Goal: Information Seeking & Learning: Learn about a topic

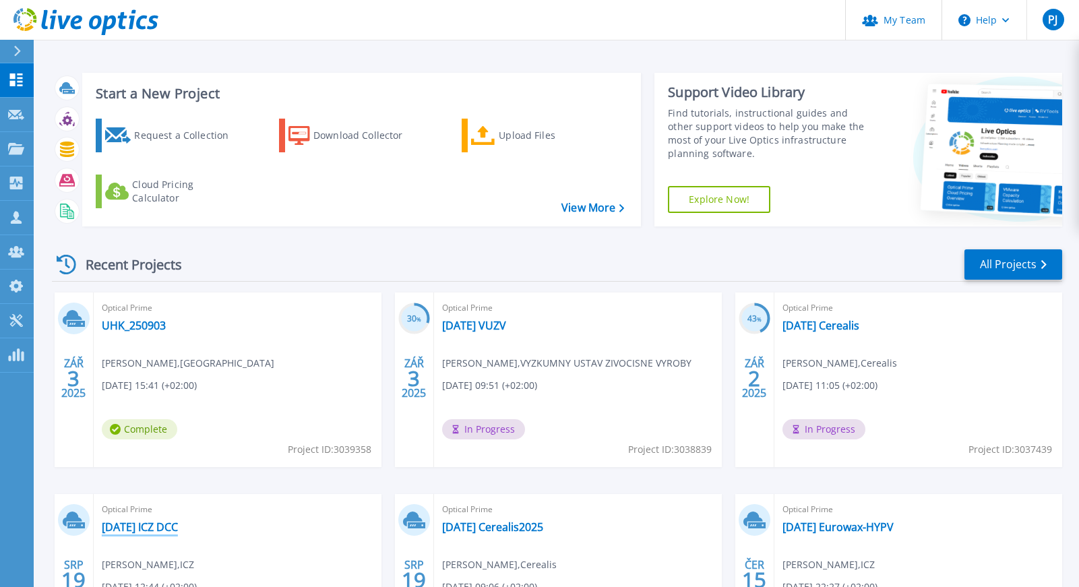
click at [161, 528] on link "[DATE] ICZ DCC" at bounding box center [140, 526] width 76 height 13
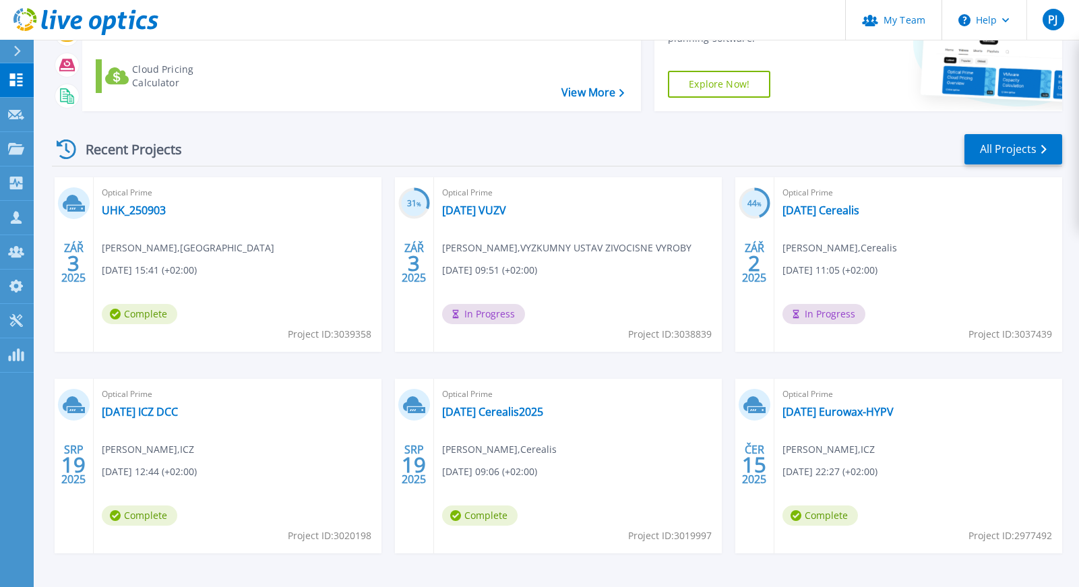
scroll to position [135, 0]
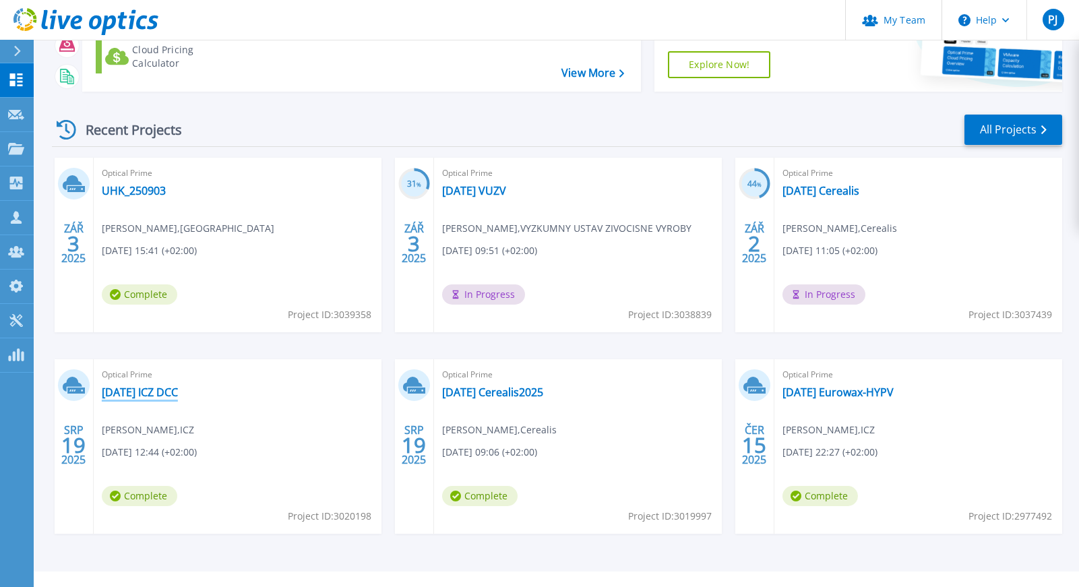
click at [178, 388] on link "[DATE] ICZ DCC" at bounding box center [140, 392] width 76 height 13
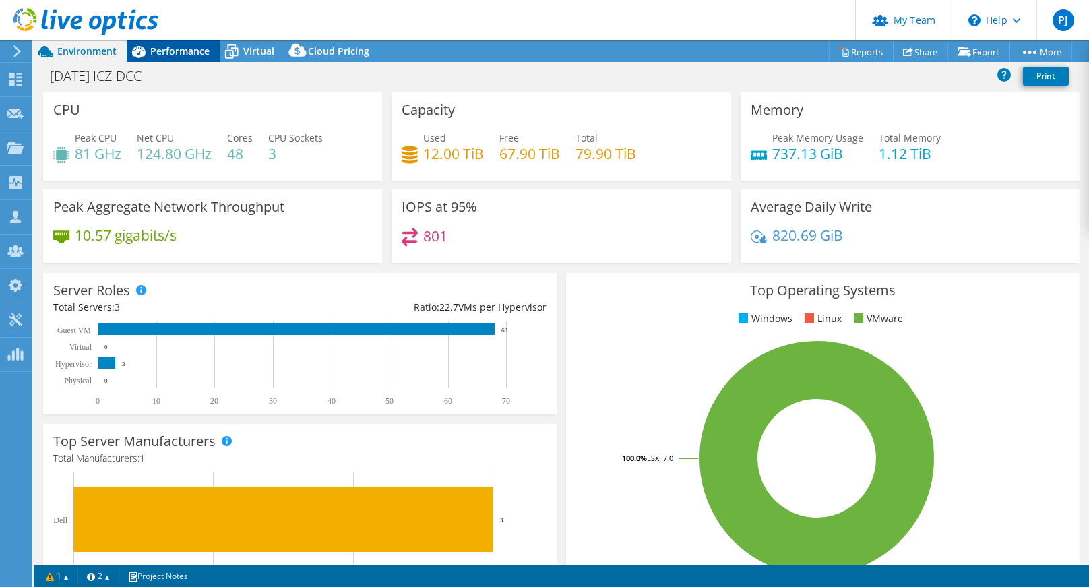
click at [182, 54] on span "Performance" at bounding box center [179, 50] width 59 height 13
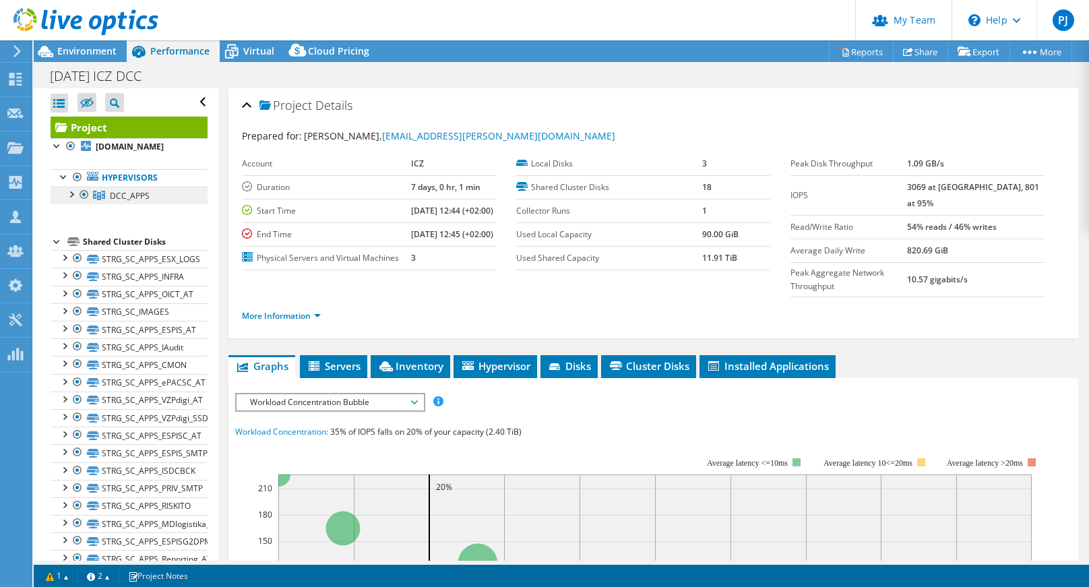
click at [127, 202] on span "DCC_APPS" at bounding box center [130, 195] width 40 height 11
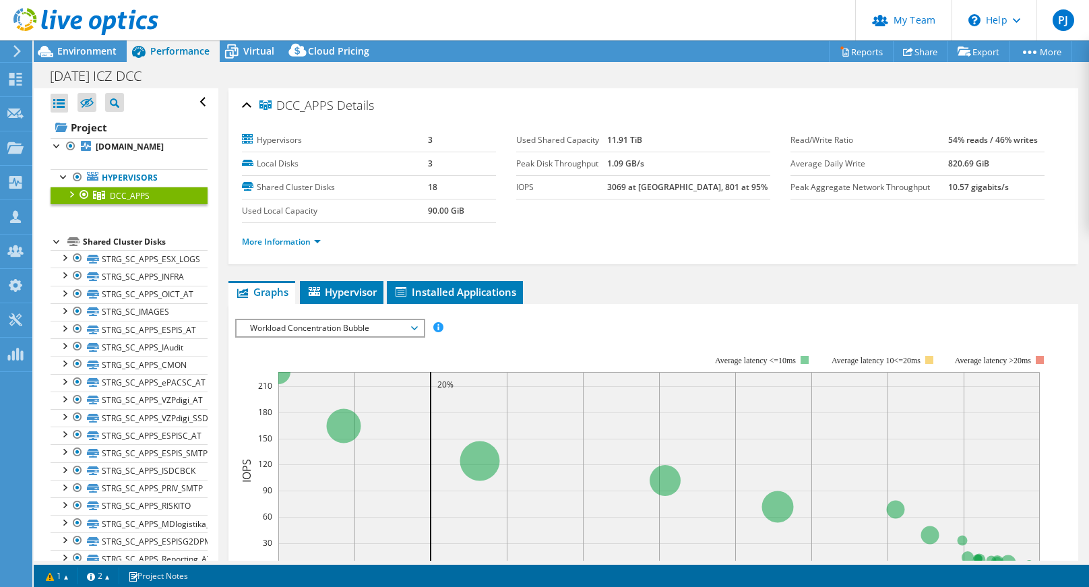
click at [365, 326] on span "Workload Concentration Bubble" at bounding box center [329, 328] width 173 height 16
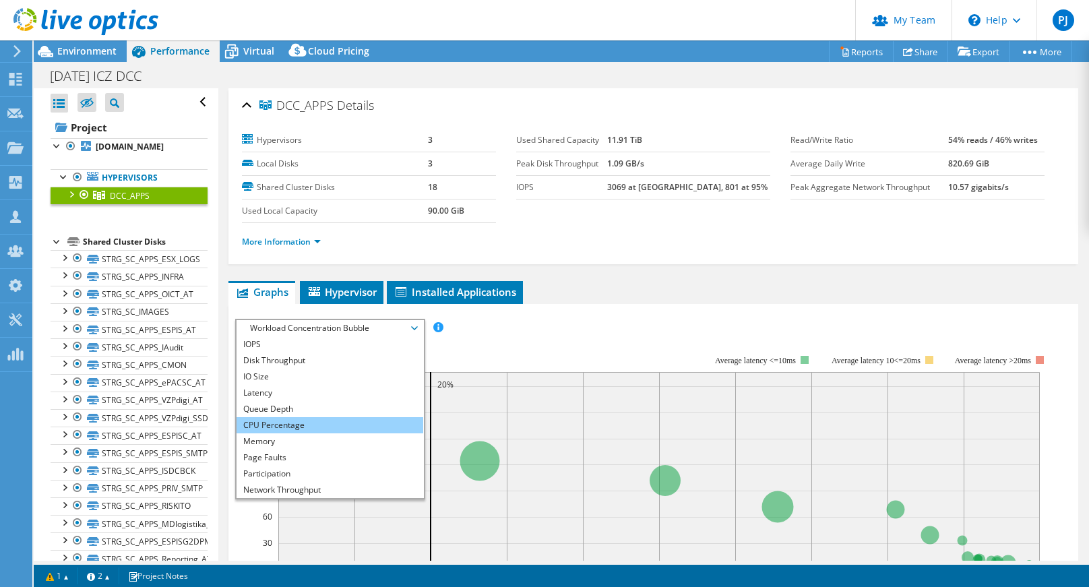
click at [322, 419] on li "CPU Percentage" at bounding box center [330, 425] width 187 height 16
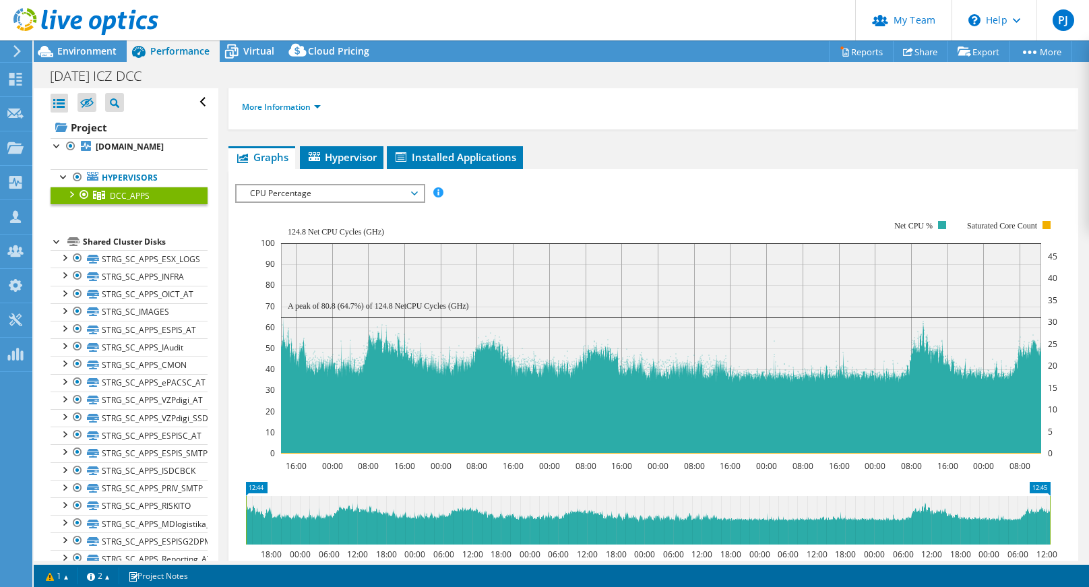
click at [69, 200] on div at bounding box center [70, 193] width 13 height 13
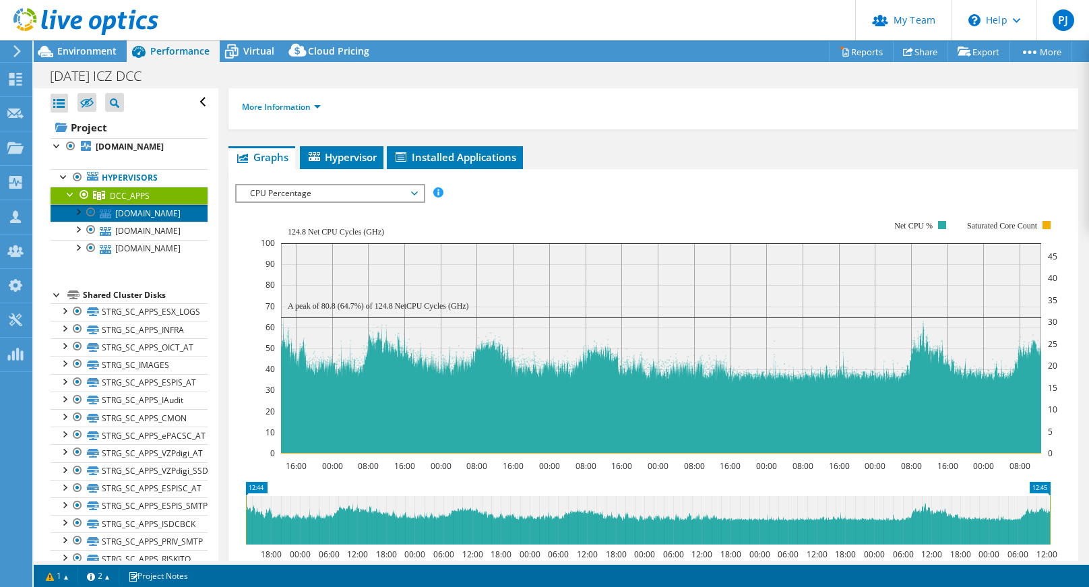
click at [173, 222] on link "app-esx03.mgmt.dccaslav.cz" at bounding box center [129, 213] width 157 height 18
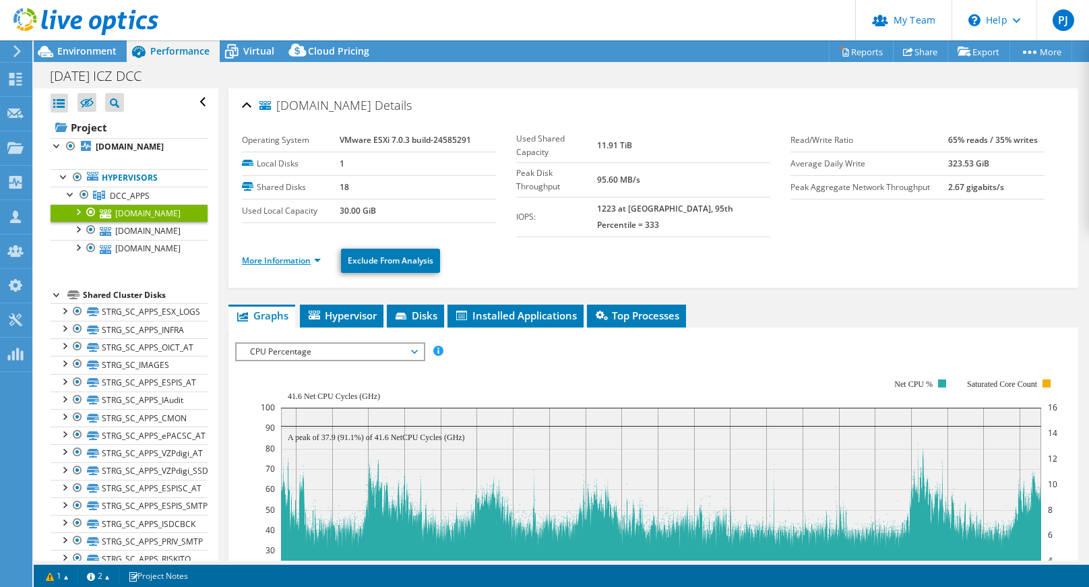
click at [271, 255] on link "More Information" at bounding box center [281, 260] width 79 height 11
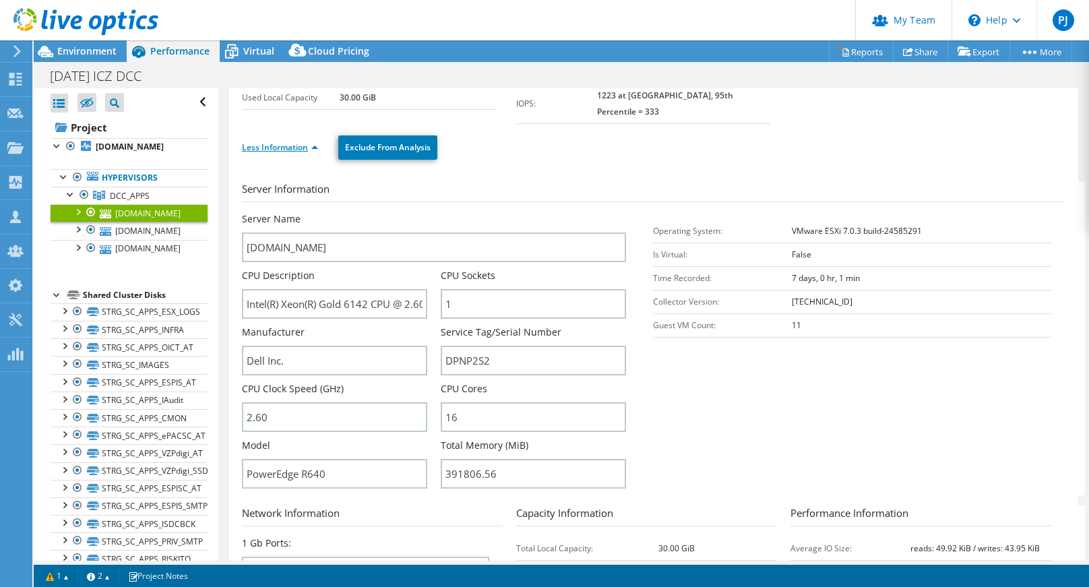
scroll to position [202, 0]
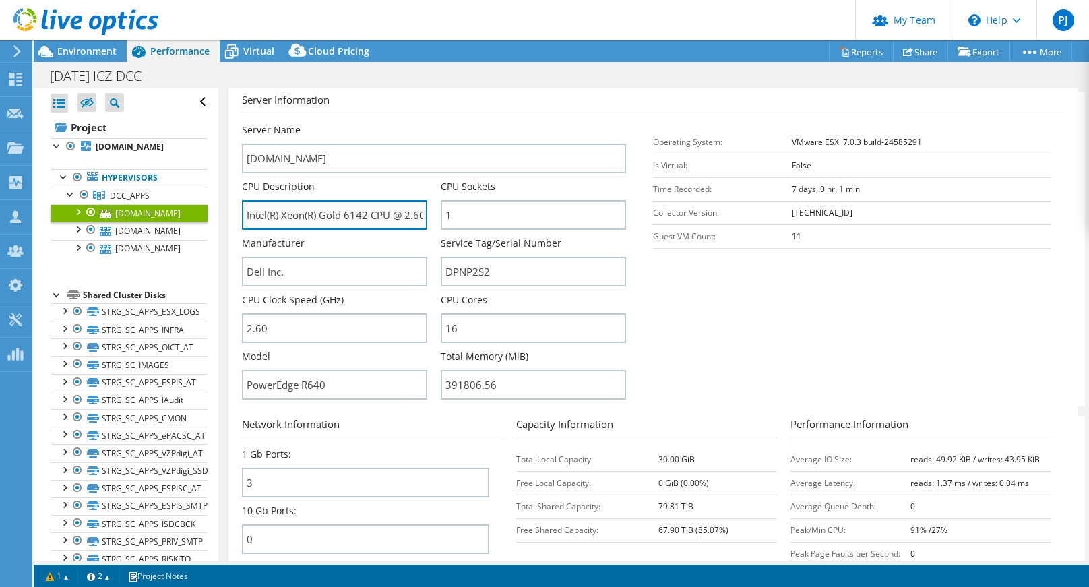
click at [411, 202] on input "Intel(R) Xeon(R) Gold 6142 CPU @ 2.60GHz 2.59 GHz" at bounding box center [334, 215] width 185 height 30
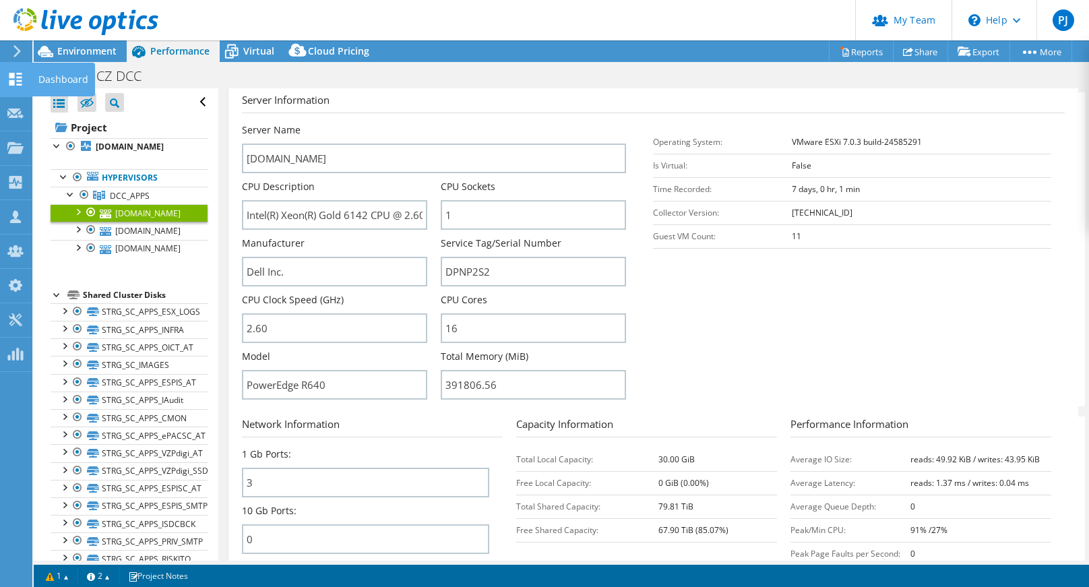
click at [13, 76] on use at bounding box center [15, 79] width 13 height 13
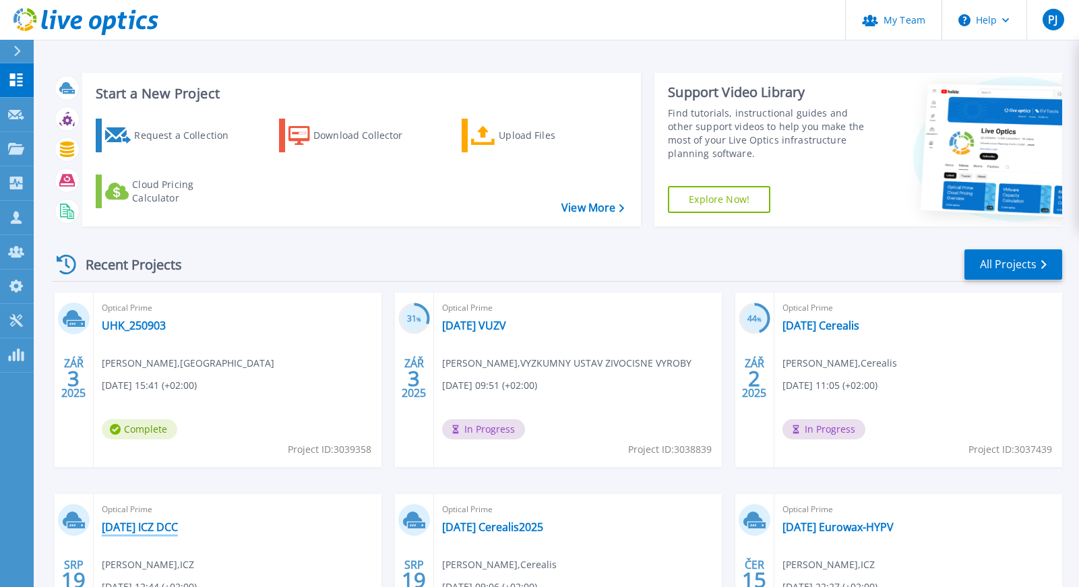
click at [162, 524] on link "[DATE] ICZ DCC" at bounding box center [140, 526] width 76 height 13
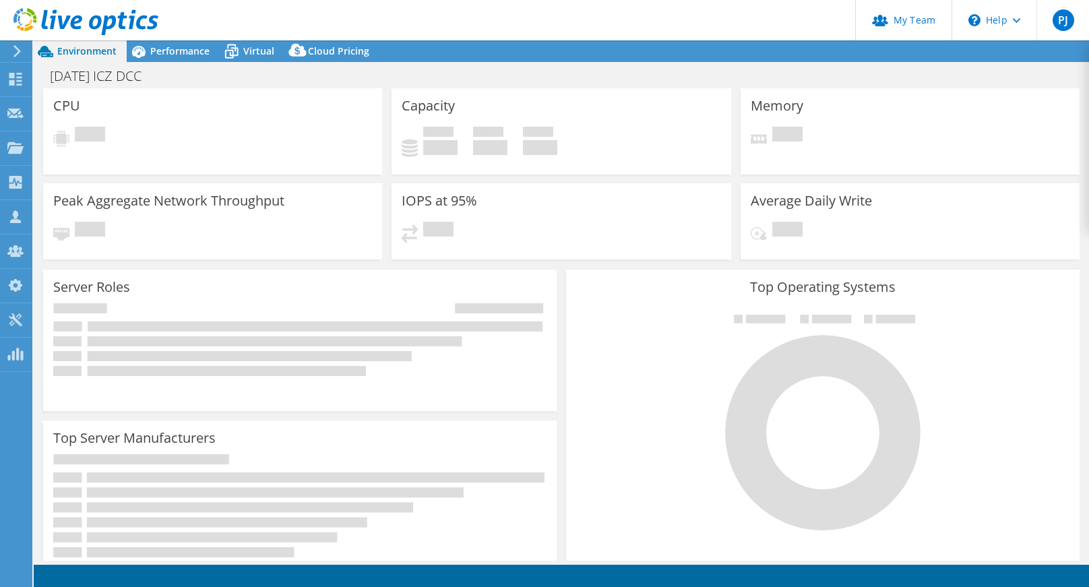
select select "USD"
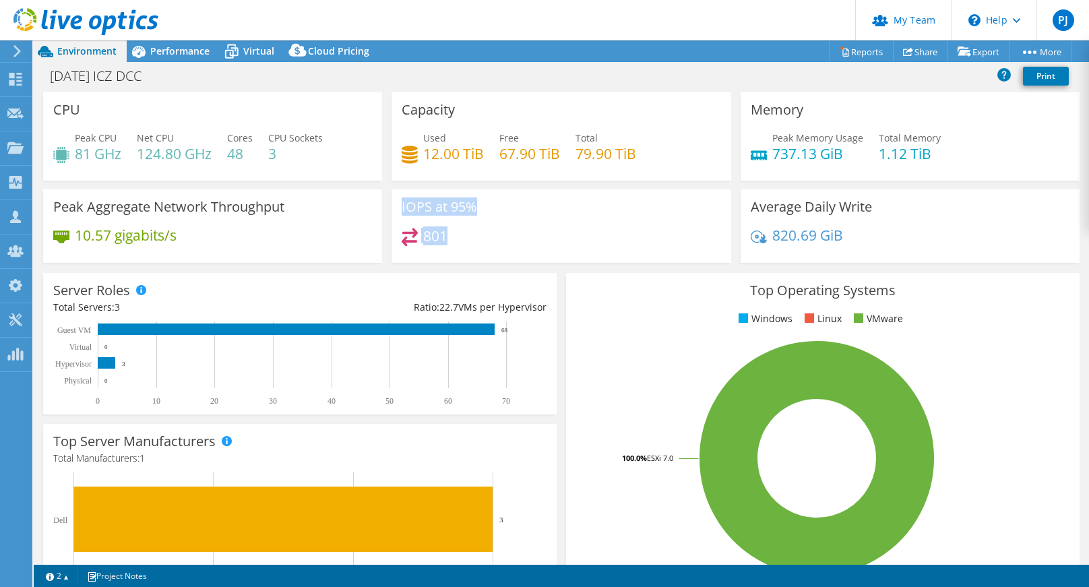
drag, startPoint x: 442, startPoint y: 234, endPoint x: 377, endPoint y: 232, distance: 65.4
click at [377, 232] on div "CPU Peak CPU 81 GHz Net CPU 124.80 GHz Cores 48 CPU Sockets 3 Capacity Used 12.…" at bounding box center [561, 181] width 1046 height 179
click at [174, 51] on span "Performance" at bounding box center [179, 50] width 59 height 13
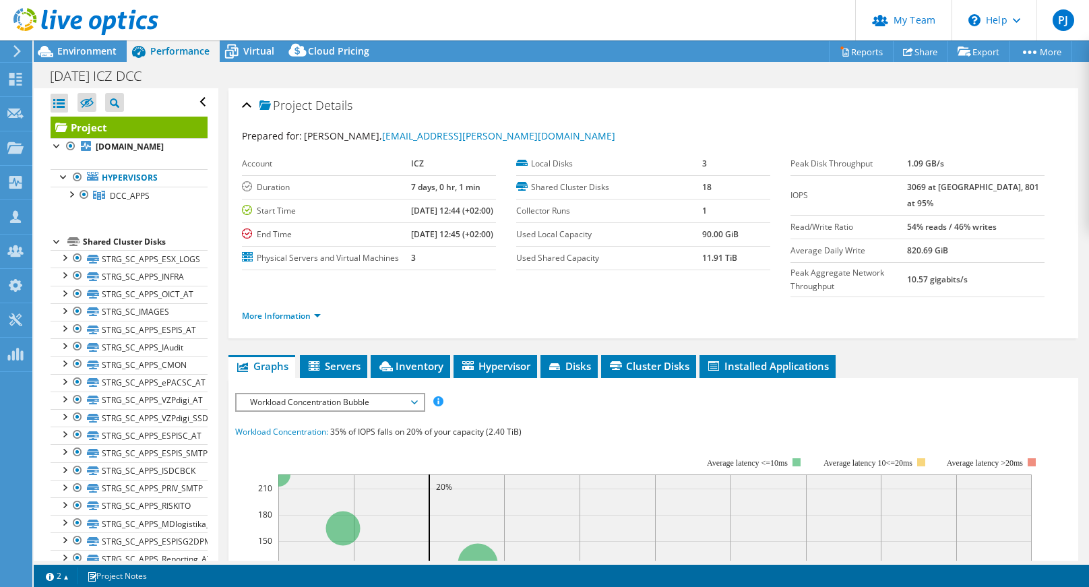
drag, startPoint x: 932, startPoint y: 189, endPoint x: 984, endPoint y: 189, distance: 51.2
click at [984, 189] on tr "IOPS 3069 at Peak, 801 at 95%" at bounding box center [918, 195] width 254 height 40
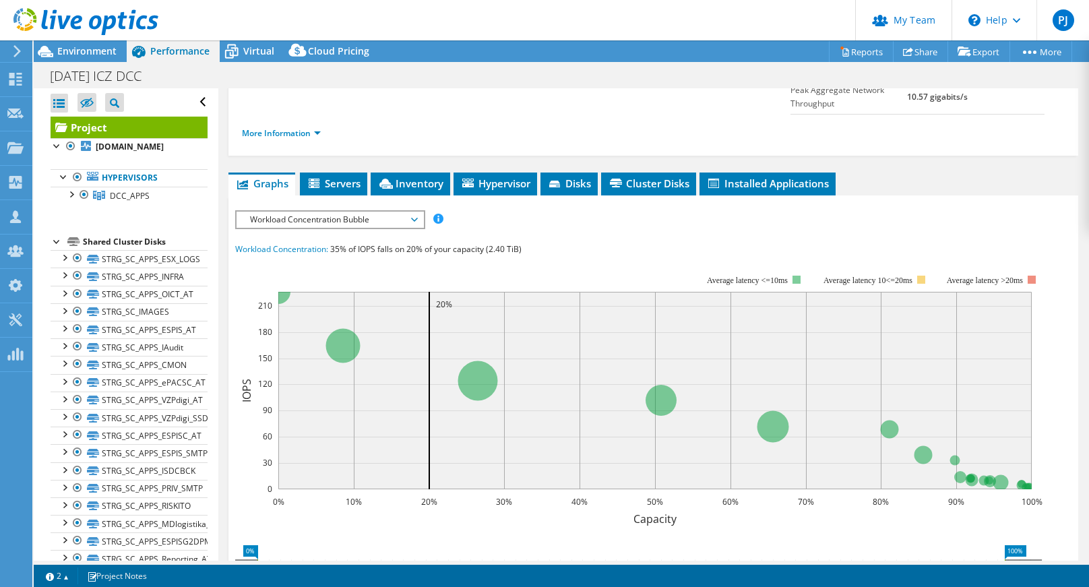
scroll to position [202, 0]
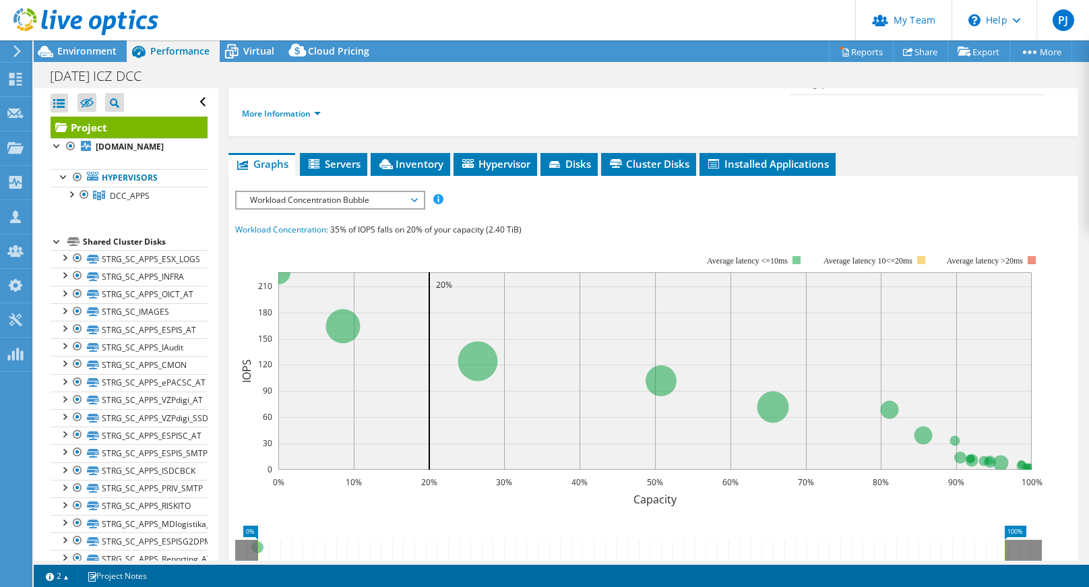
click at [374, 208] on span "Workload Concentration Bubble" at bounding box center [329, 200] width 173 height 16
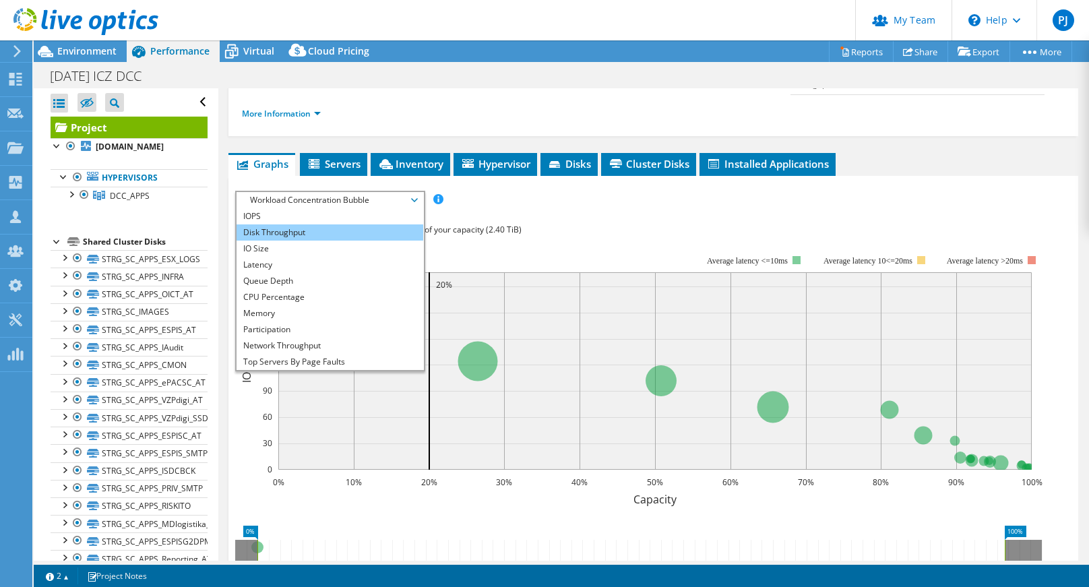
click at [399, 241] on li "Disk Throughput" at bounding box center [330, 232] width 187 height 16
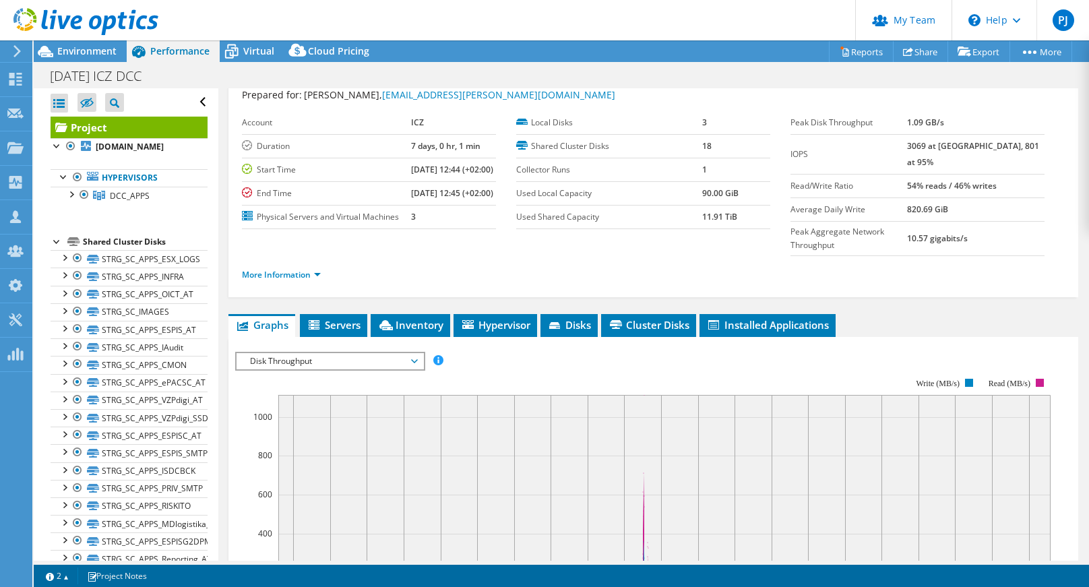
scroll to position [0, 0]
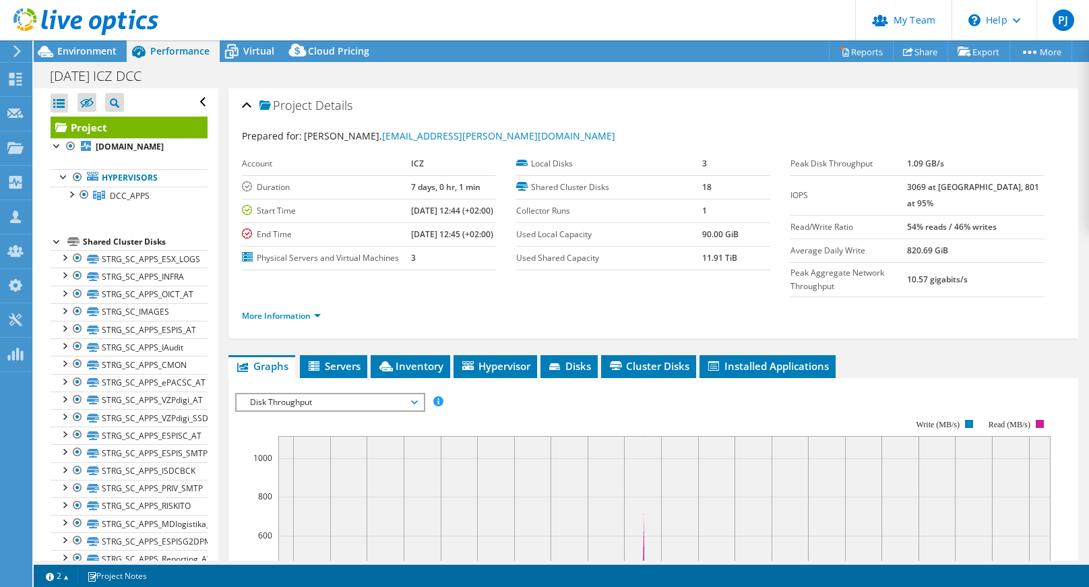
click at [332, 411] on span "Disk Throughput" at bounding box center [329, 402] width 173 height 16
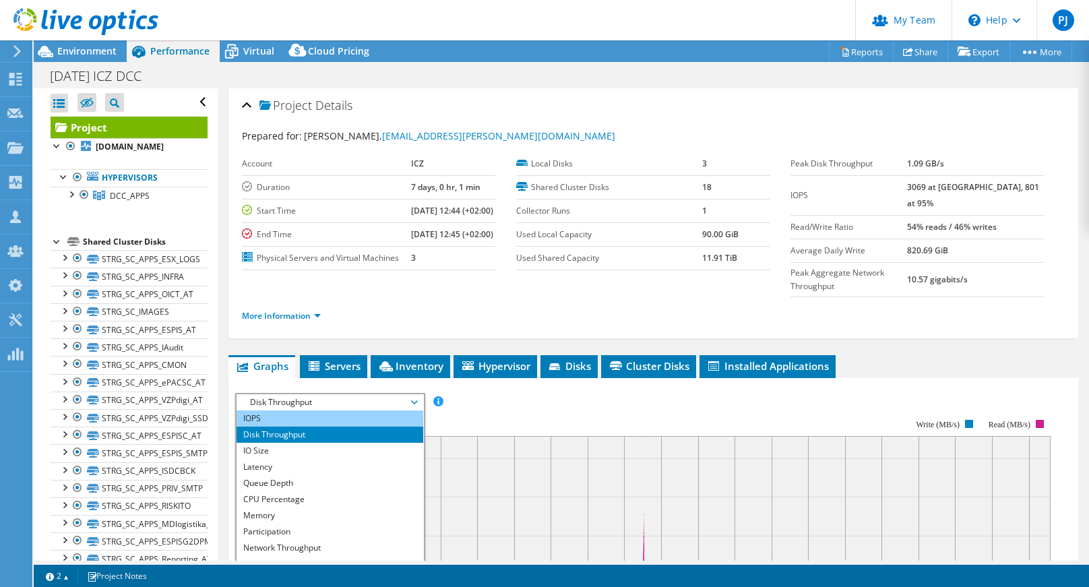
click at [305, 427] on li "IOPS" at bounding box center [330, 419] width 187 height 16
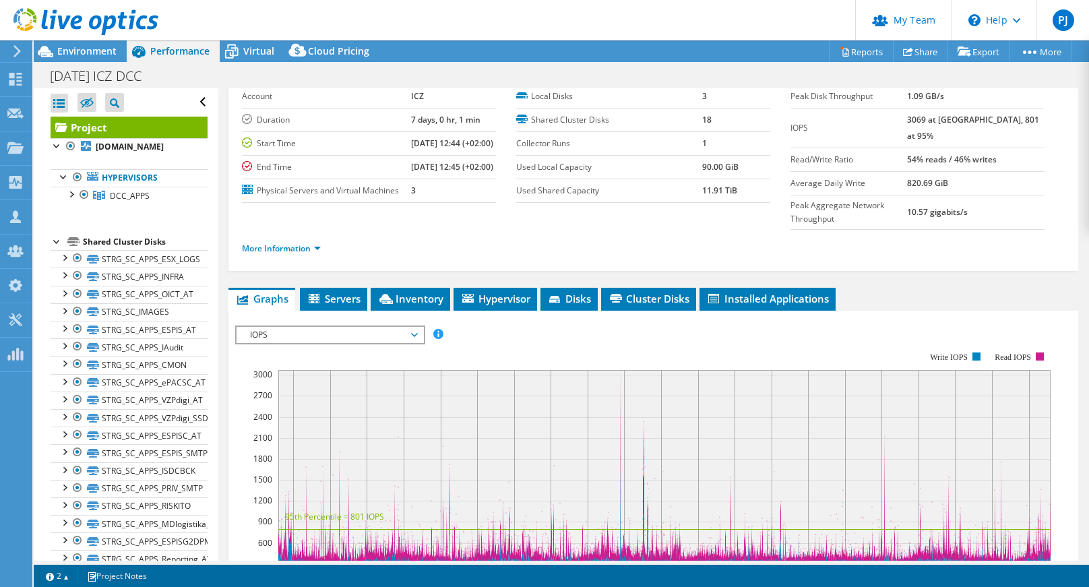
scroll to position [135, 0]
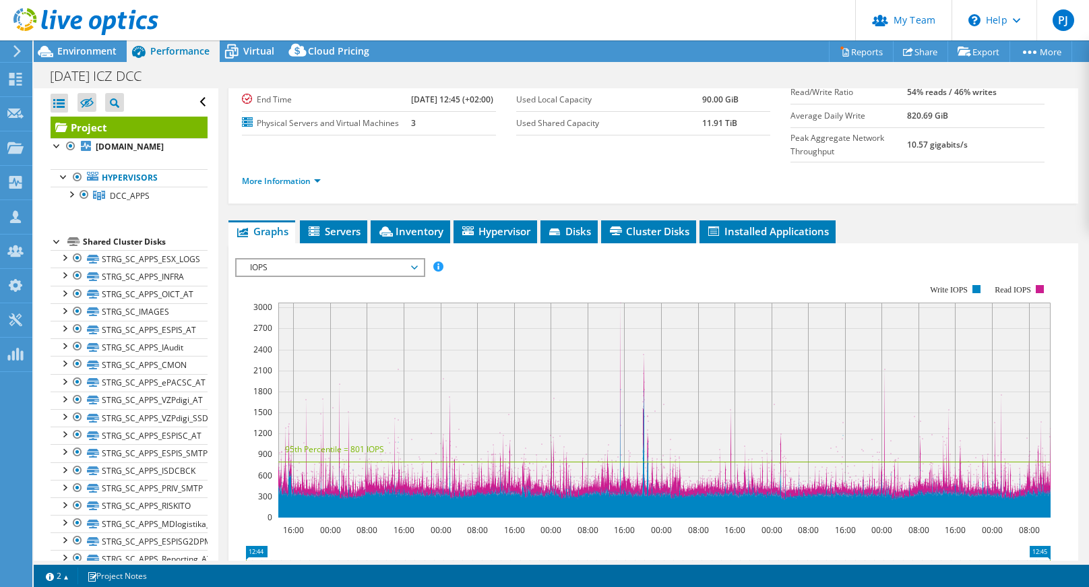
click at [423, 276] on span "IOPS" at bounding box center [330, 268] width 187 height 16
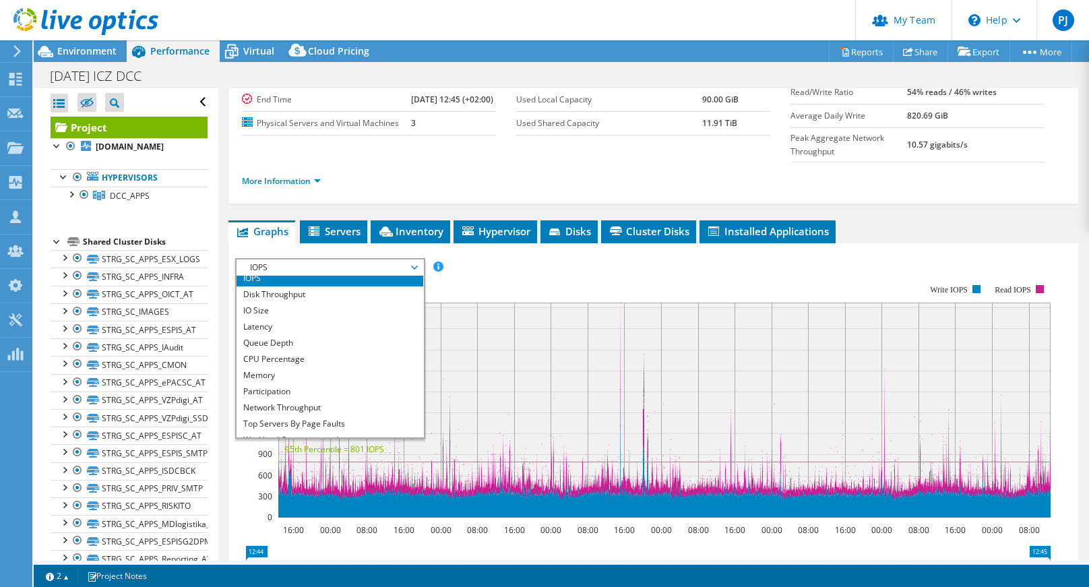
scroll to position [0, 0]
click at [348, 292] on li "IOPS" at bounding box center [330, 284] width 187 height 16
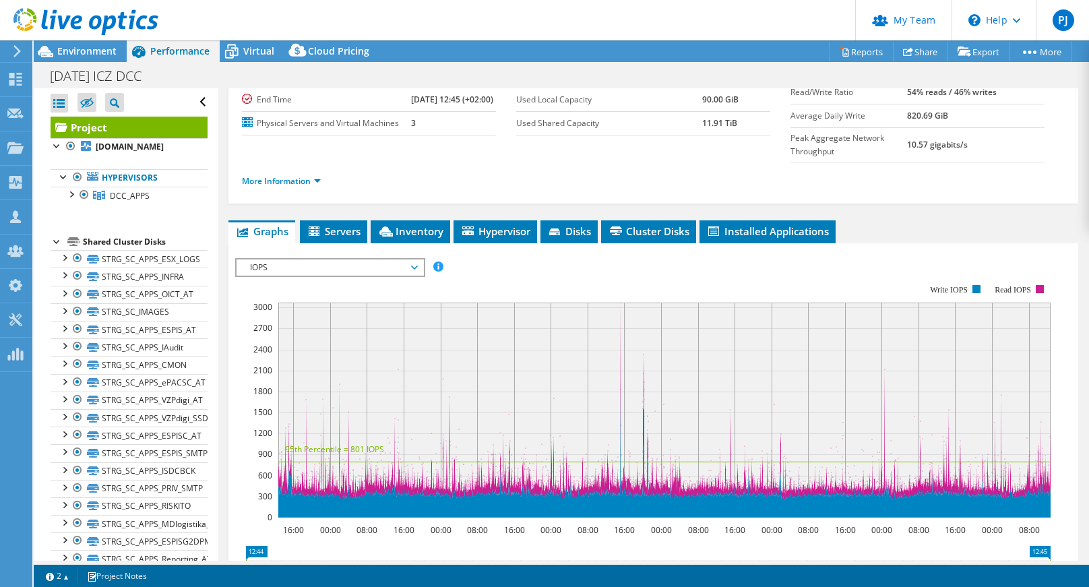
click at [562, 292] on rect at bounding box center [643, 401] width 816 height 270
click at [355, 276] on span "IOPS" at bounding box center [329, 268] width 173 height 16
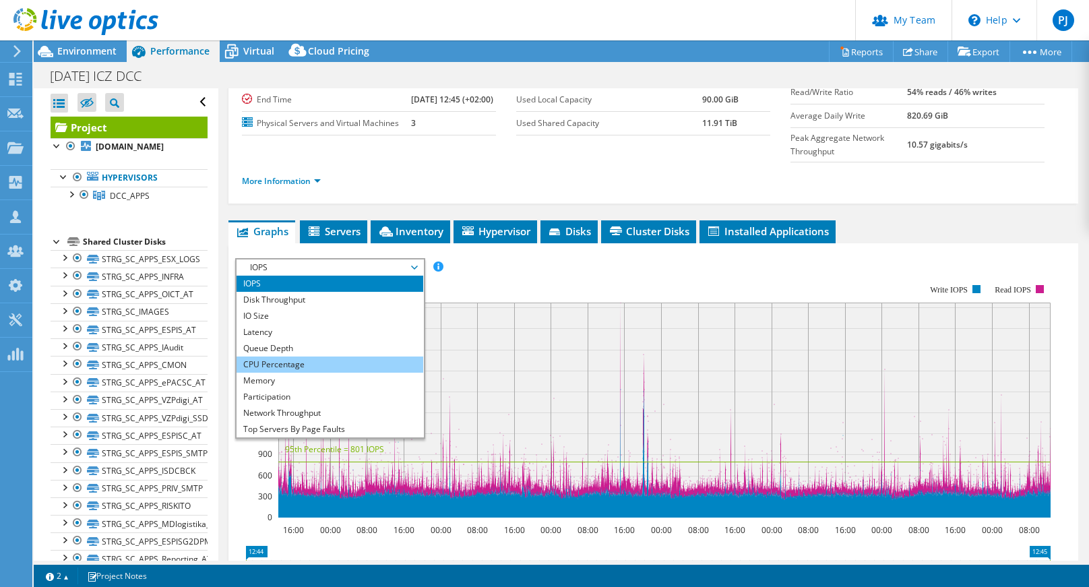
click at [309, 373] on li "CPU Percentage" at bounding box center [330, 365] width 187 height 16
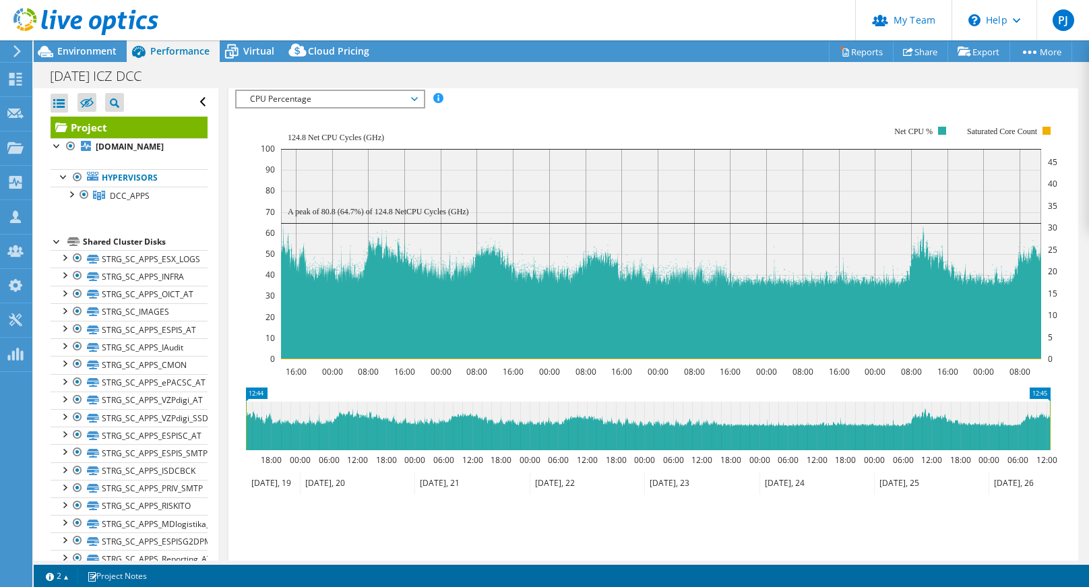
scroll to position [270, 0]
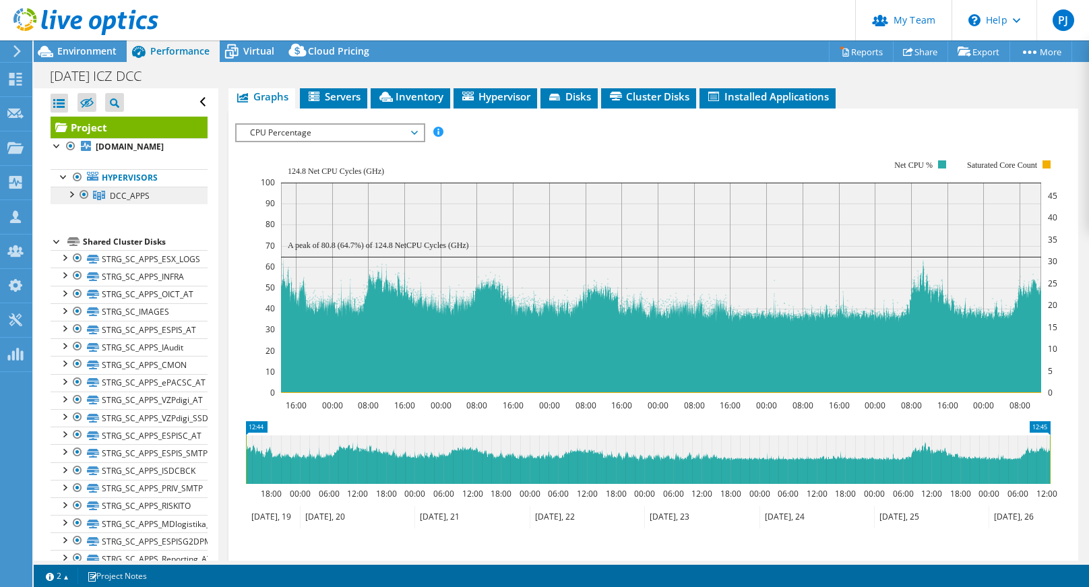
click at [115, 202] on span "DCC_APPS" at bounding box center [130, 195] width 40 height 11
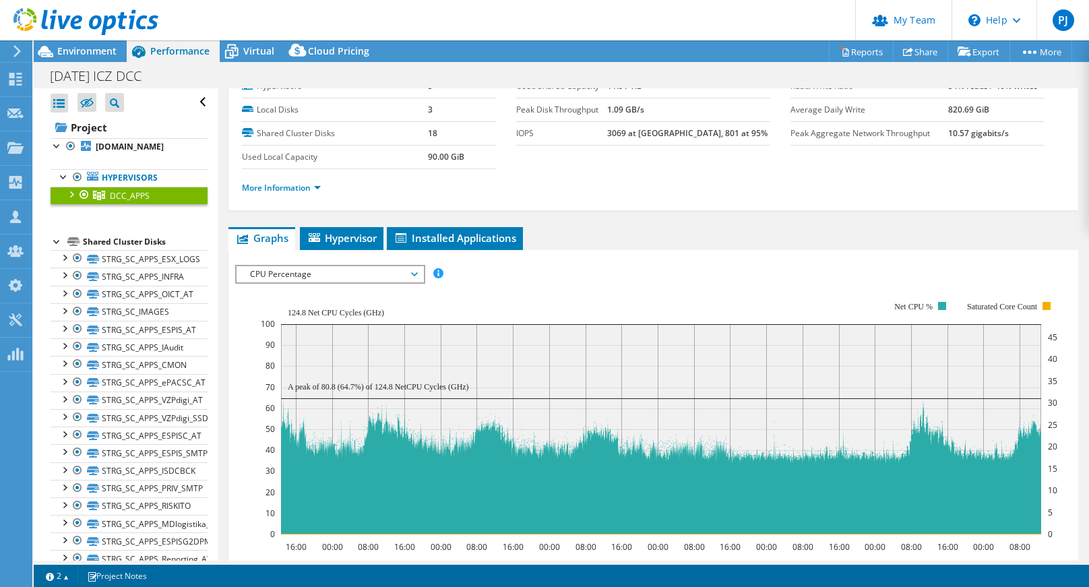
scroll to position [0, 0]
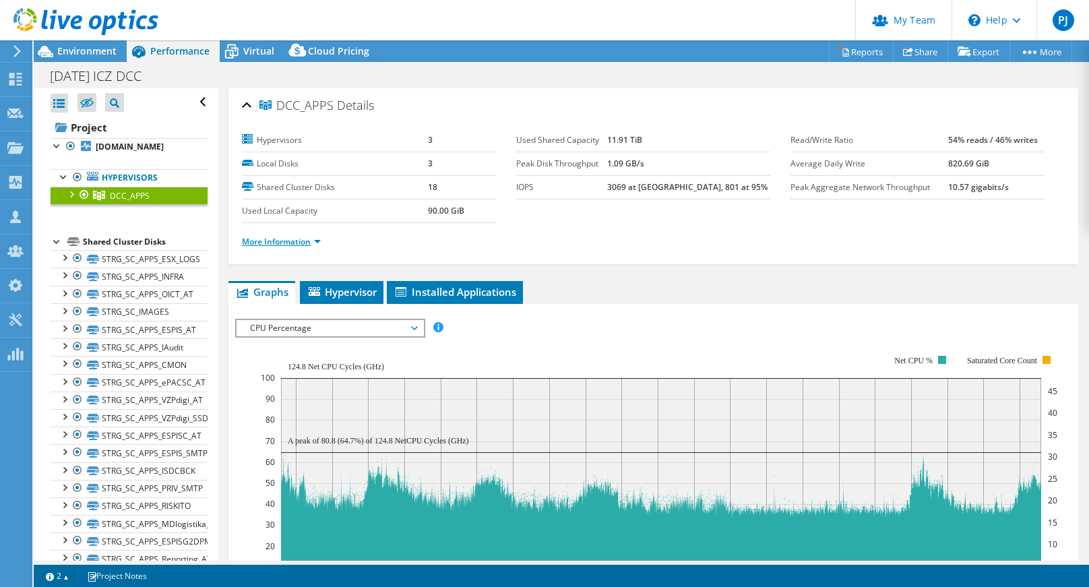
click at [279, 241] on link "More Information" at bounding box center [281, 241] width 79 height 11
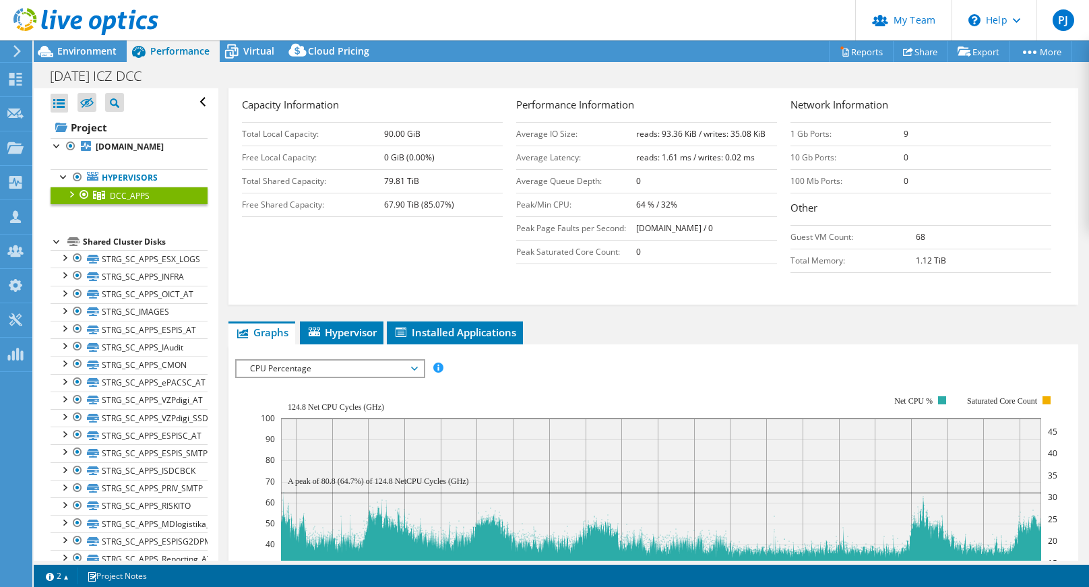
scroll to position [270, 0]
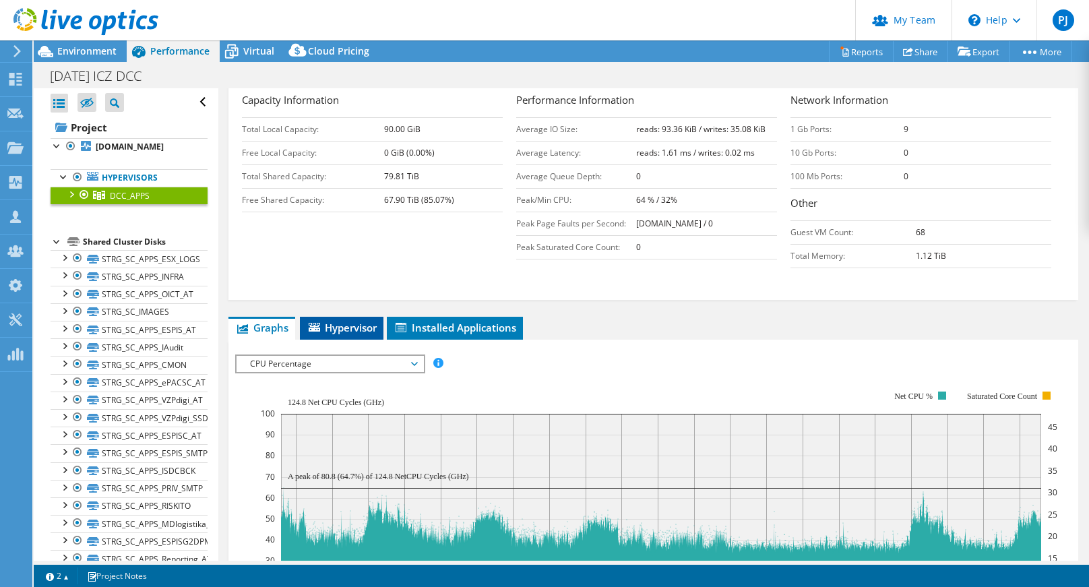
click at [378, 330] on li "Hypervisor" at bounding box center [342, 328] width 84 height 23
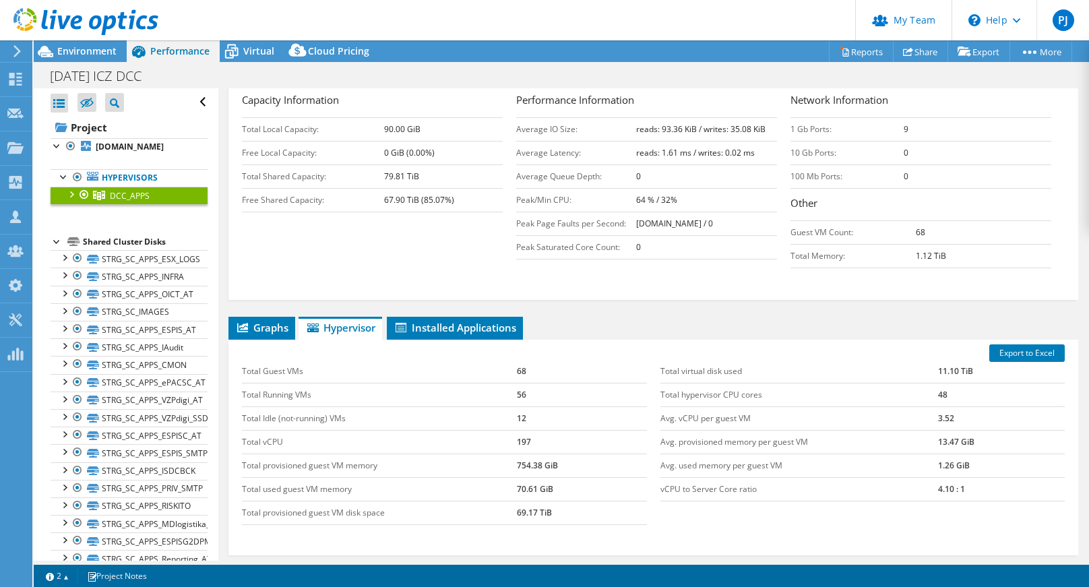
scroll to position [337, 0]
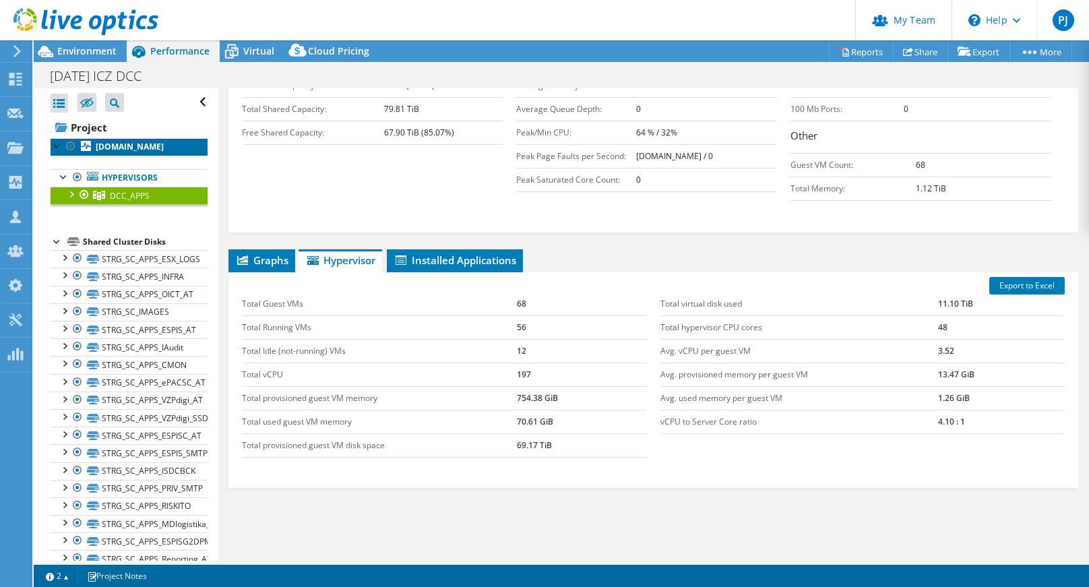
click at [137, 152] on b "app-esx03.mgmt.dccaslav.cz" at bounding box center [130, 146] width 68 height 11
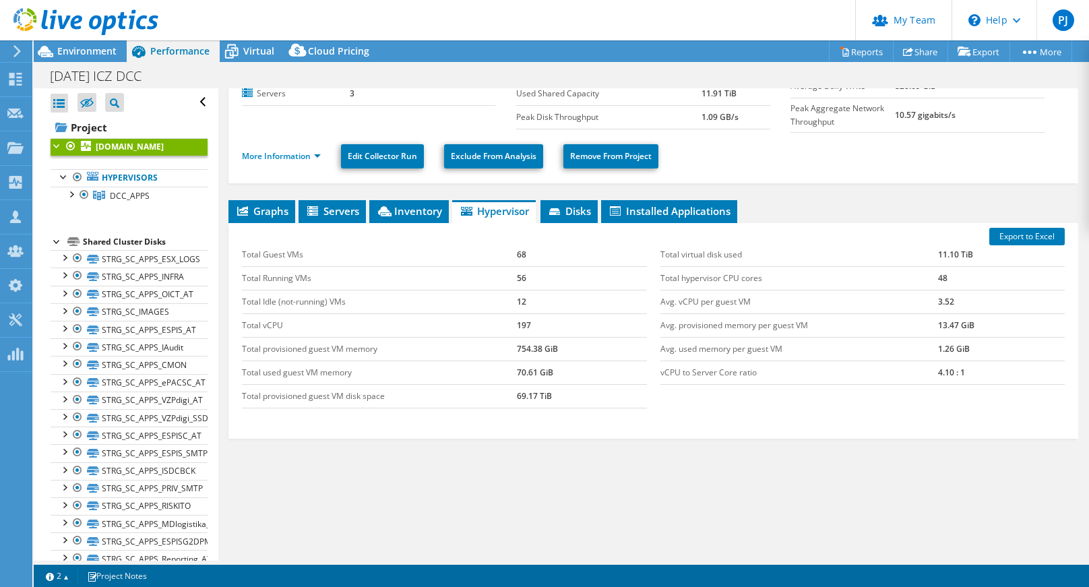
scroll to position [117, 0]
click at [390, 216] on icon at bounding box center [384, 211] width 13 height 10
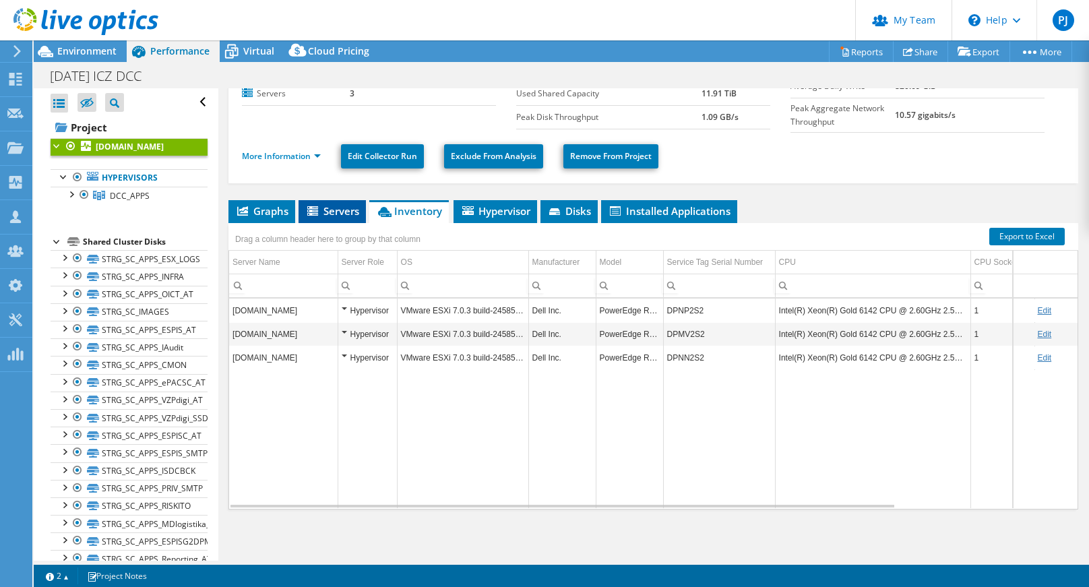
click at [326, 214] on span "Servers" at bounding box center [332, 210] width 54 height 13
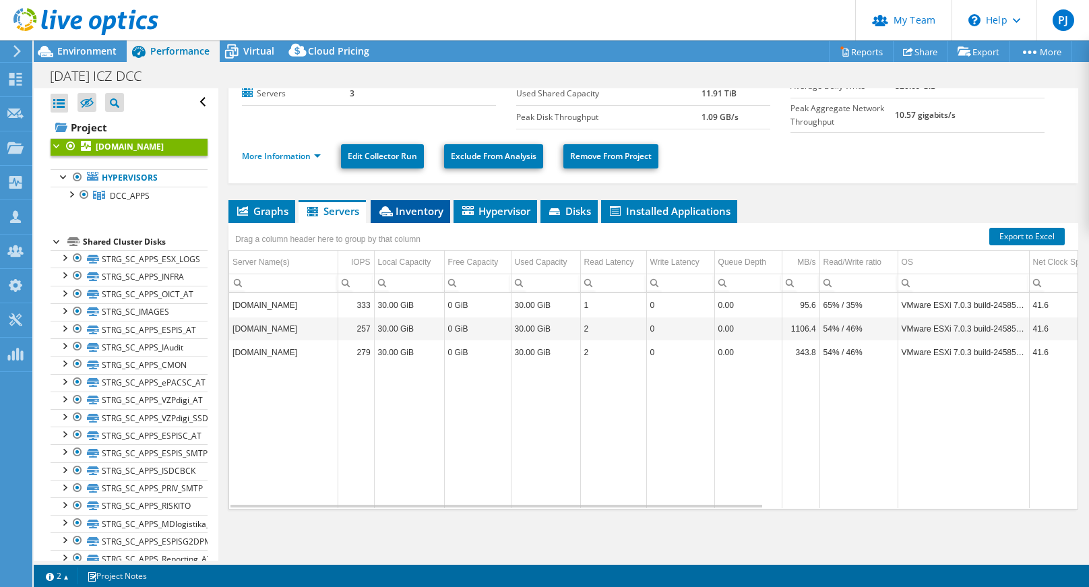
click at [422, 216] on span "Inventory" at bounding box center [410, 210] width 66 height 13
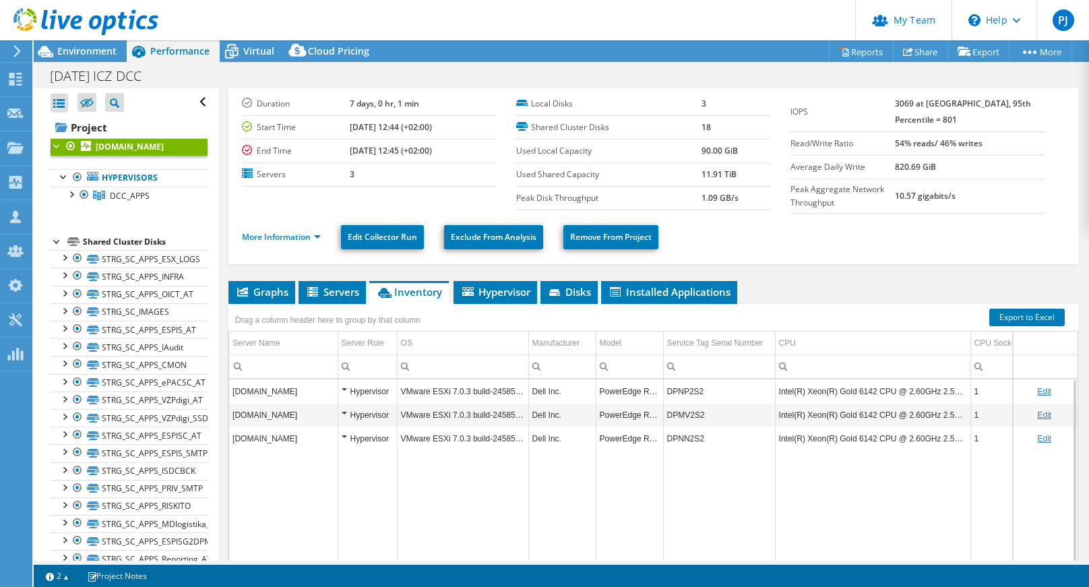
scroll to position [0, 0]
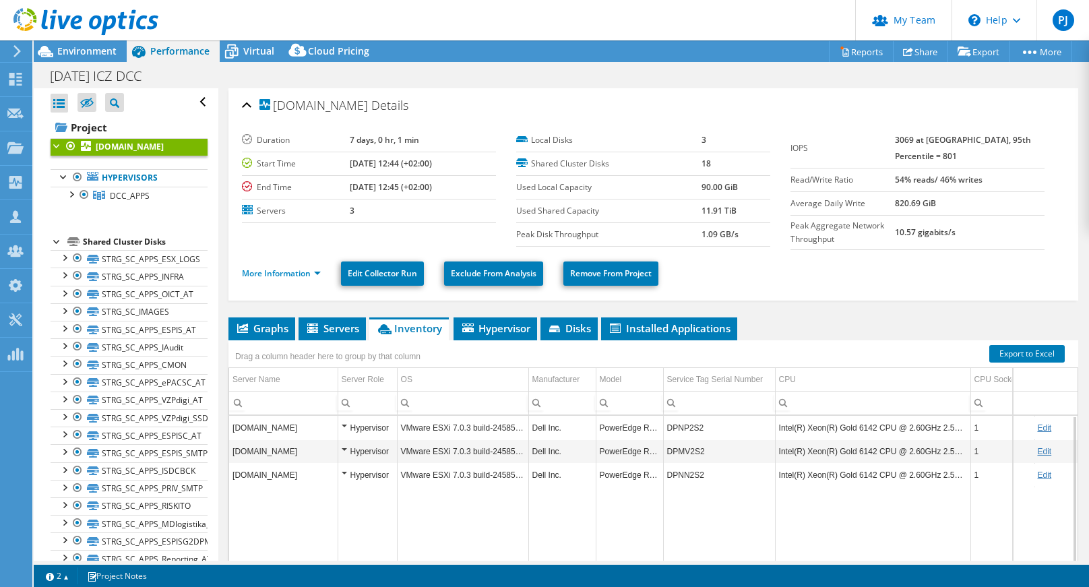
drag, startPoint x: 913, startPoint y: 206, endPoint x: 961, endPoint y: 206, distance: 47.9
click at [961, 206] on tr "Average Daily Write 820.69 GiB" at bounding box center [918, 203] width 254 height 24
click at [100, 51] on span "Environment" at bounding box center [86, 50] width 59 height 13
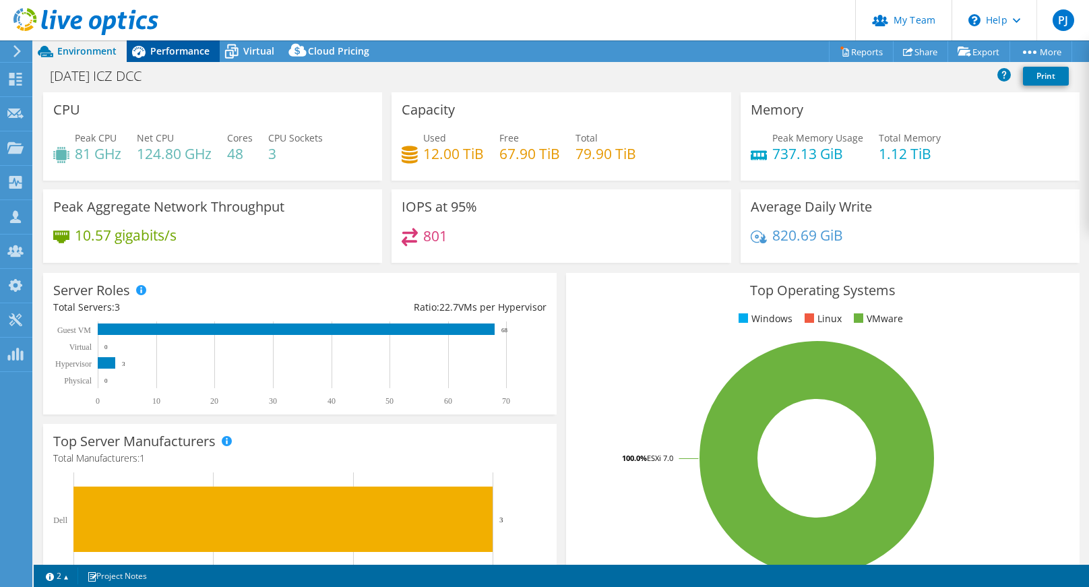
click at [182, 60] on div "Performance" at bounding box center [173, 51] width 93 height 22
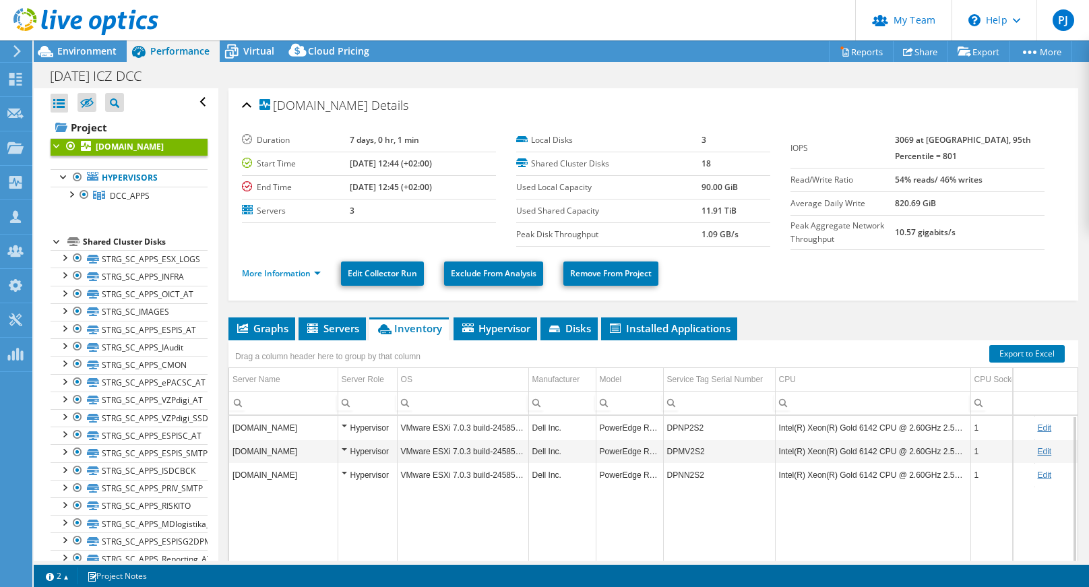
drag, startPoint x: 955, startPoint y: 204, endPoint x: 911, endPoint y: 204, distance: 43.8
click at [911, 204] on tr "Average Daily Write 820.69 GiB" at bounding box center [918, 203] width 254 height 24
click at [986, 208] on td "820.69 GiB" at bounding box center [970, 203] width 150 height 24
drag, startPoint x: 965, startPoint y: 202, endPoint x: 910, endPoint y: 202, distance: 54.6
click at [910, 202] on tr "Average Daily Write 820.69 GiB" at bounding box center [918, 203] width 254 height 24
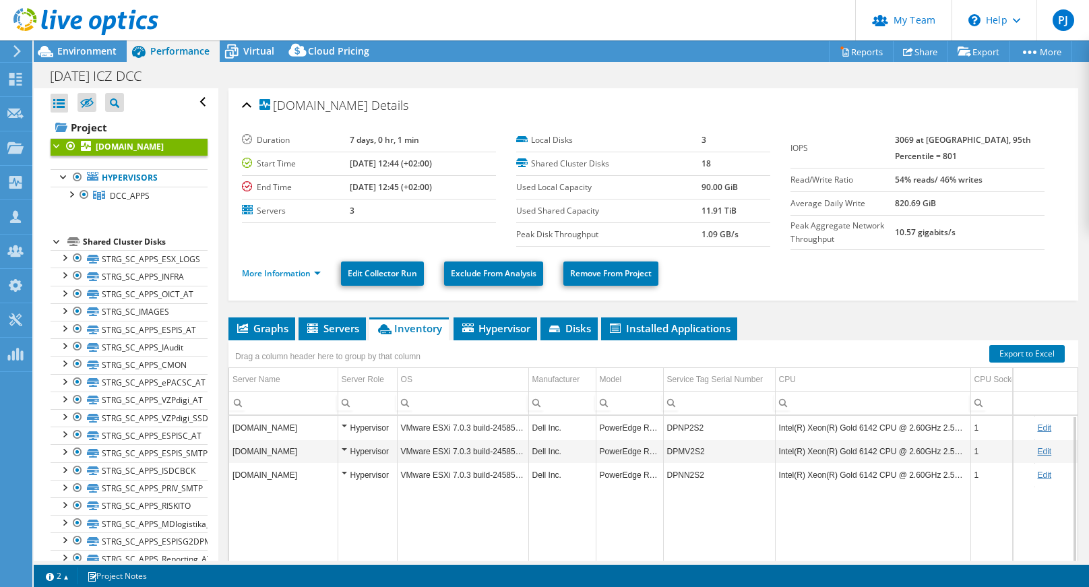
click at [992, 210] on td "820.69 GiB" at bounding box center [970, 203] width 150 height 24
click at [121, 202] on span "DCC_APPS" at bounding box center [130, 195] width 40 height 11
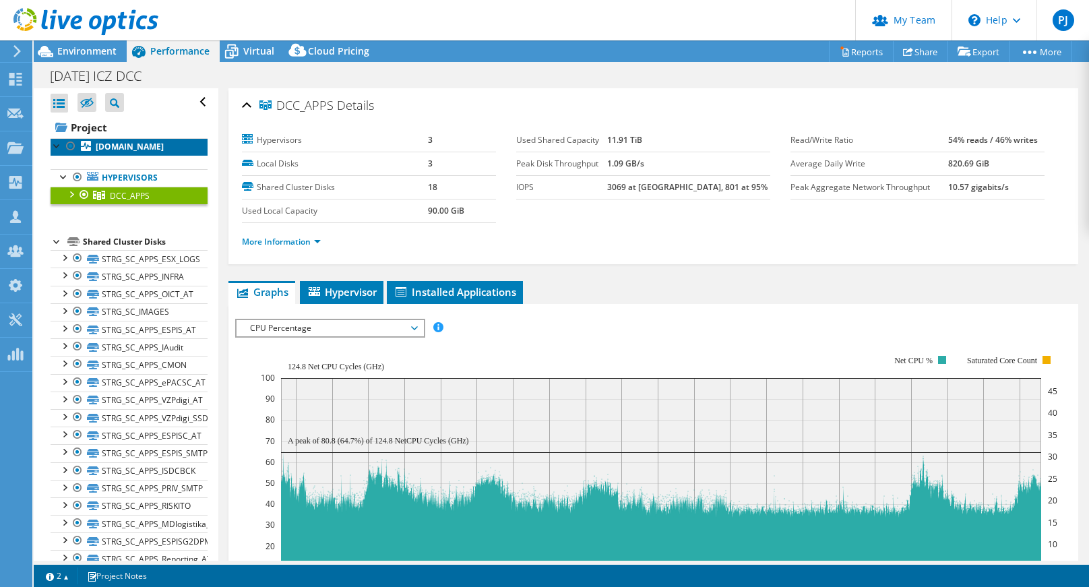
click at [115, 152] on b "app-esx03.mgmt.dccaslav.cz" at bounding box center [130, 146] width 68 height 11
